Goal: Check status: Check status

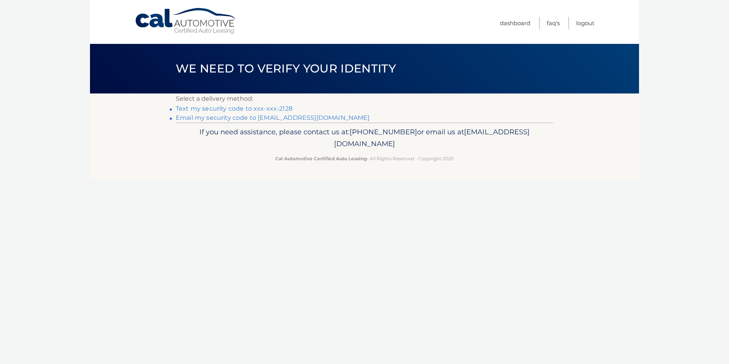
click at [225, 119] on link "Email my security code to c*******@aim.com" at bounding box center [273, 117] width 194 height 7
click at [245, 108] on link "Text my security code to xxx-xxx-2128" at bounding box center [234, 108] width 117 height 7
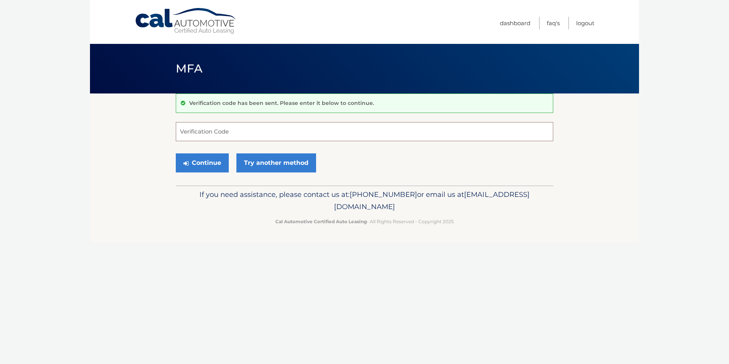
click at [183, 132] on input "Verification Code" at bounding box center [365, 131] width 378 height 19
paste input "518526"
click at [197, 163] on button "Continue" at bounding box center [202, 162] width 53 height 19
click at [198, 163] on button "Continue" at bounding box center [202, 162] width 53 height 19
click at [237, 131] on input "518526" at bounding box center [365, 131] width 378 height 19
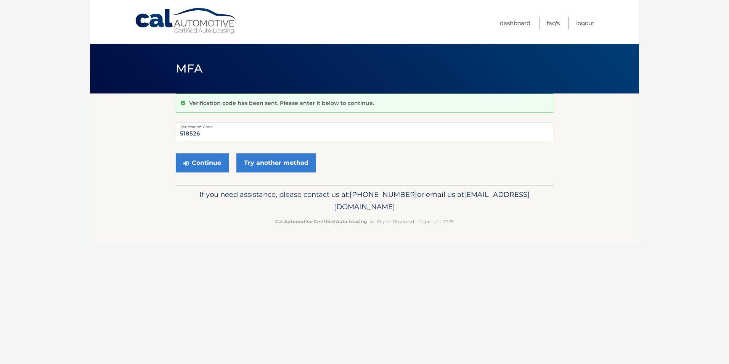
click at [363, 153] on div "Continue Try another method" at bounding box center [365, 163] width 378 height 26
click at [203, 167] on button "Continue" at bounding box center [202, 162] width 53 height 19
click at [337, 151] on div "Continue Try another method" at bounding box center [365, 163] width 378 height 26
click at [188, 163] on icon "submit" at bounding box center [186, 163] width 5 height 6
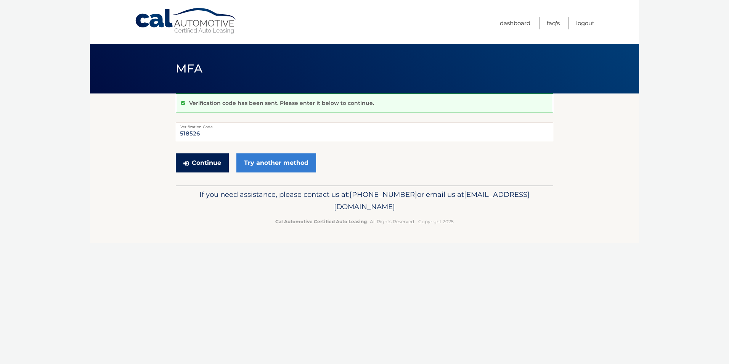
click at [188, 163] on icon "submit" at bounding box center [186, 163] width 5 height 6
click at [348, 156] on div "Continue Try another method" at bounding box center [365, 163] width 378 height 26
click at [184, 164] on icon "submit" at bounding box center [186, 163] width 5 height 6
click at [255, 102] on p "Verification code has been sent. Please enter it below to continue." at bounding box center [281, 103] width 185 height 7
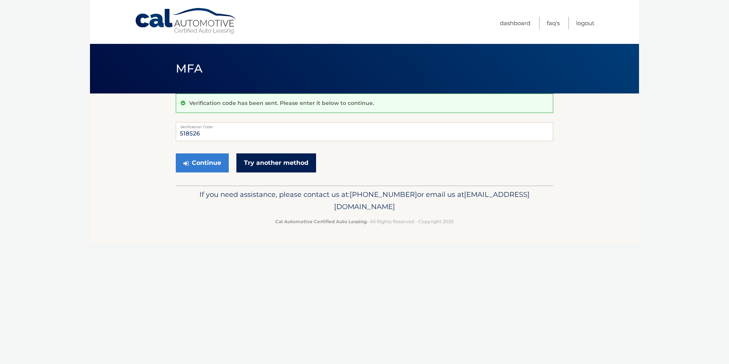
click at [290, 164] on link "Try another method" at bounding box center [277, 162] width 80 height 19
click at [204, 164] on button "Continue" at bounding box center [202, 162] width 53 height 19
click at [322, 151] on div "Continue Try another method" at bounding box center [365, 163] width 378 height 26
click at [278, 129] on input "518526" at bounding box center [365, 131] width 378 height 19
type input "518526"
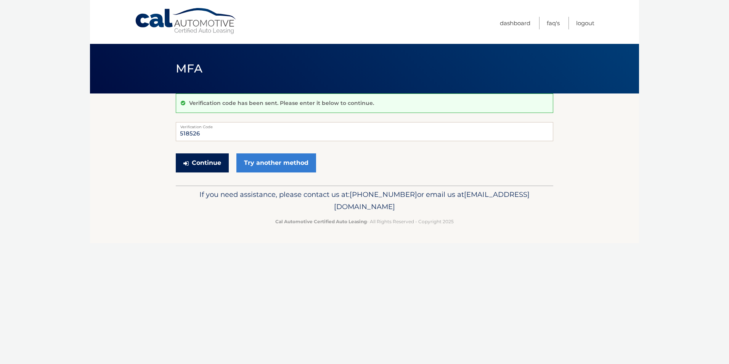
click at [187, 164] on icon "submit" at bounding box center [186, 163] width 5 height 6
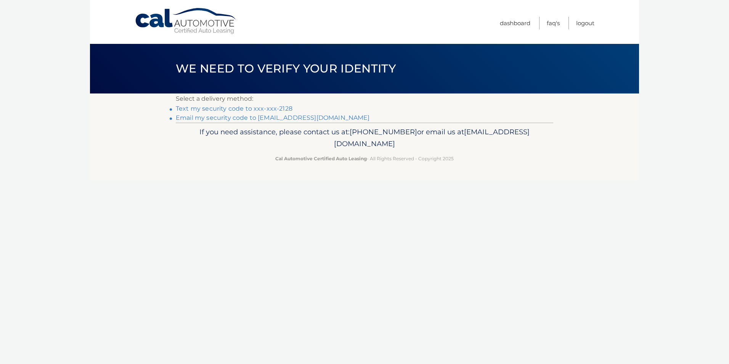
click at [219, 118] on link "Email my security code to c*******@aim.com" at bounding box center [273, 117] width 194 height 7
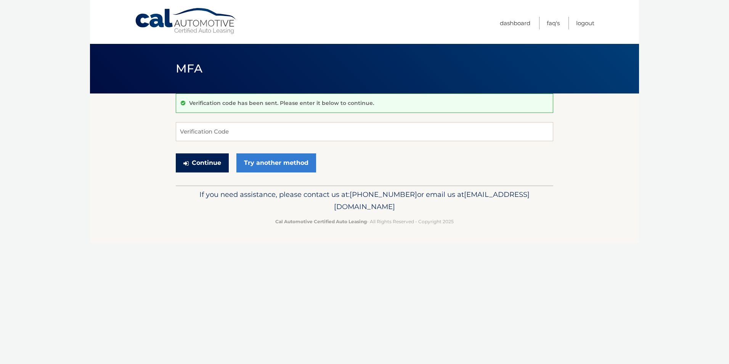
click at [198, 164] on button "Continue" at bounding box center [202, 162] width 53 height 19
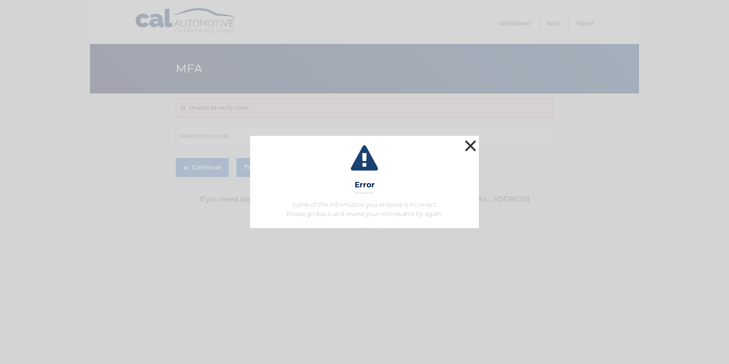
click at [468, 143] on button "×" at bounding box center [470, 145] width 15 height 15
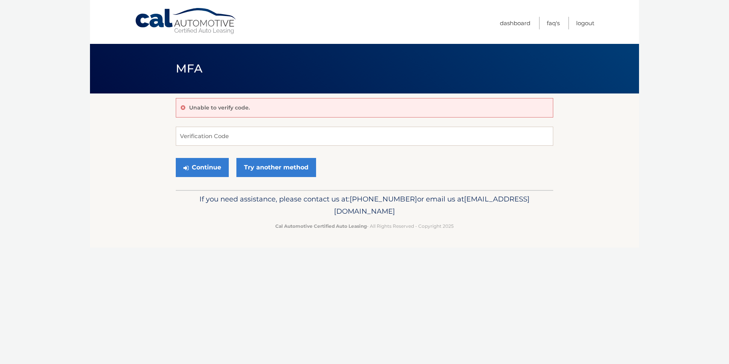
click at [182, 108] on icon at bounding box center [183, 107] width 5 height 5
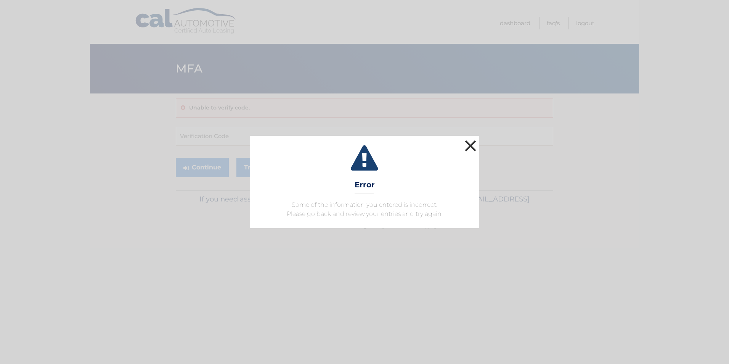
click at [470, 145] on button "×" at bounding box center [470, 145] width 15 height 15
click at [468, 146] on button "×" at bounding box center [470, 145] width 15 height 15
click at [468, 147] on button "×" at bounding box center [470, 145] width 15 height 15
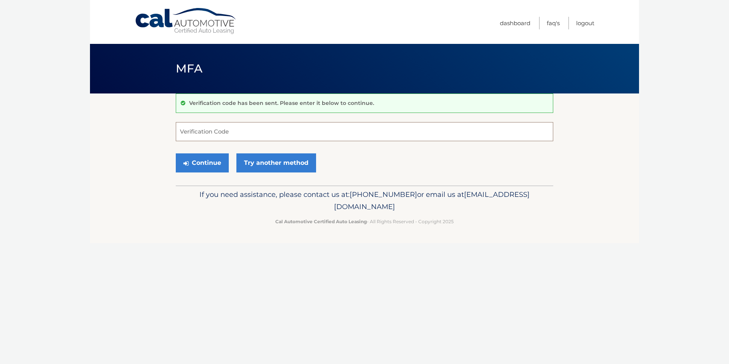
click at [229, 132] on input "Verification Code" at bounding box center [365, 131] width 378 height 19
type input "471136"
click at [206, 159] on button "Continue" at bounding box center [202, 162] width 53 height 19
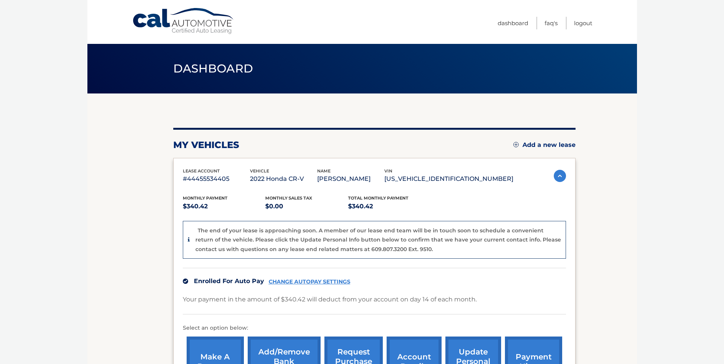
scroll to position [38, 0]
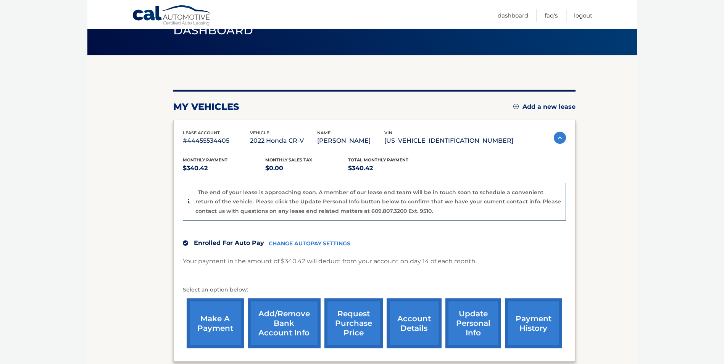
click at [412, 327] on link "account details" at bounding box center [413, 323] width 55 height 50
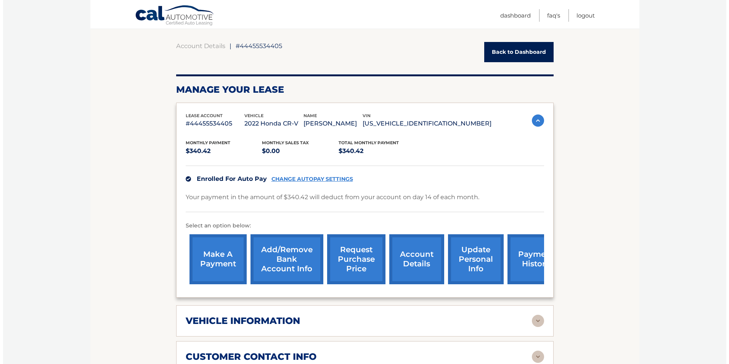
scroll to position [76, 0]
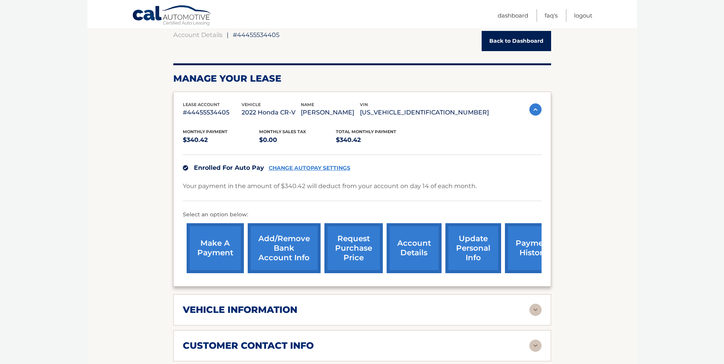
click at [357, 251] on link "request purchase price" at bounding box center [353, 248] width 58 height 50
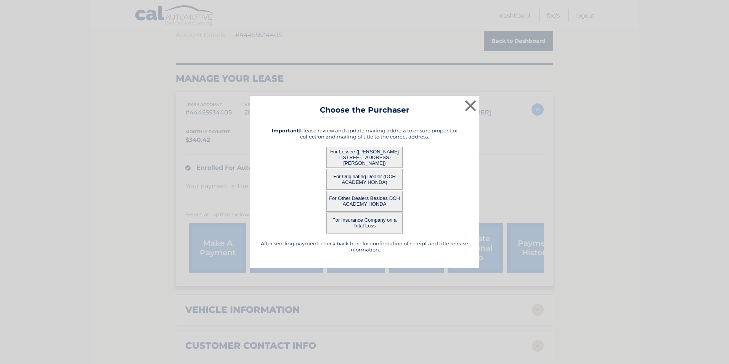
click at [368, 151] on button "For Lessee ([PERSON_NAME] - [STREET_ADDRESS][PERSON_NAME])" at bounding box center [365, 157] width 76 height 21
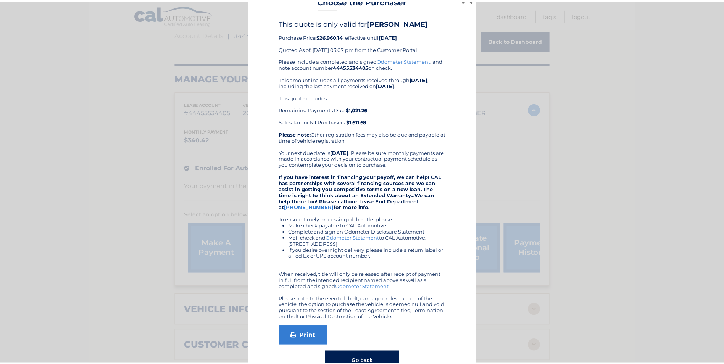
scroll to position [0, 0]
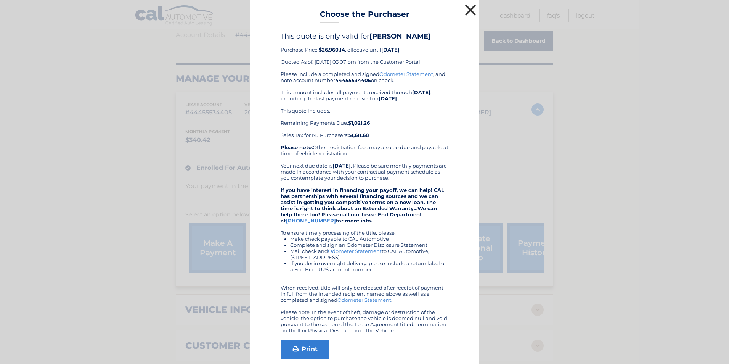
click at [467, 8] on button "×" at bounding box center [470, 9] width 15 height 15
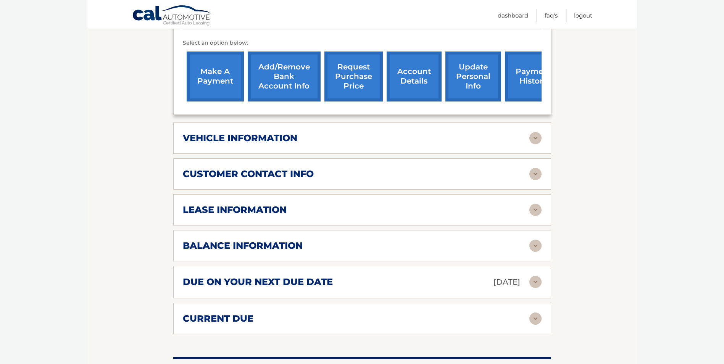
scroll to position [267, 0]
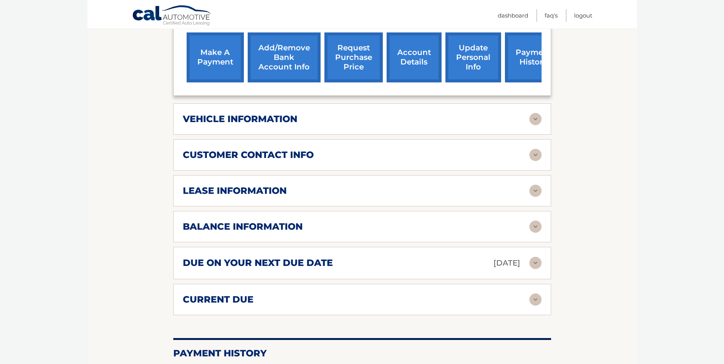
click at [278, 224] on h2 "balance information" at bounding box center [243, 226] width 120 height 11
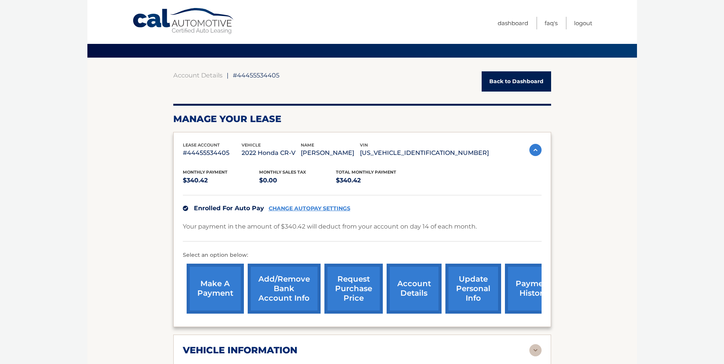
scroll to position [0, 0]
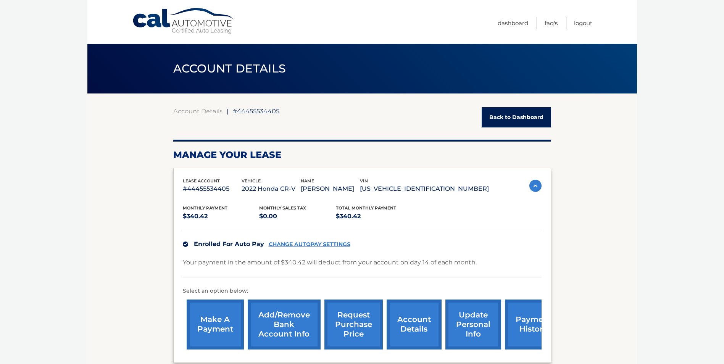
click at [506, 117] on link "Back to Dashboard" at bounding box center [515, 117] width 69 height 20
